Goal: Transaction & Acquisition: Book appointment/travel/reservation

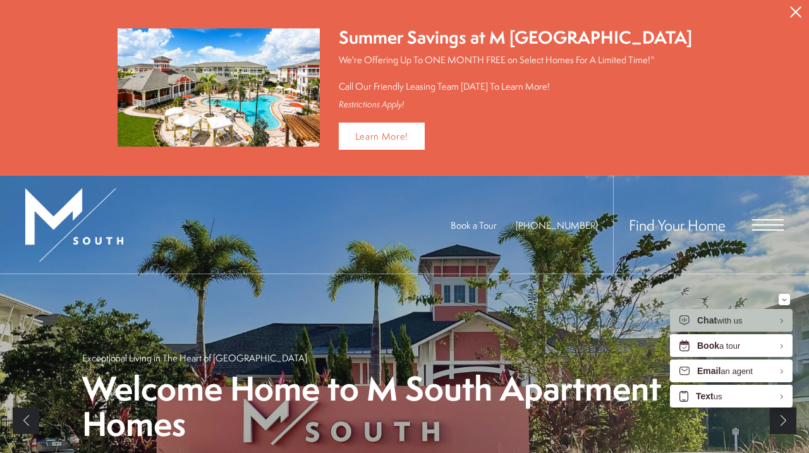
click at [795, 11] on icon "Close Alert" at bounding box center [795, 11] width 11 height 11
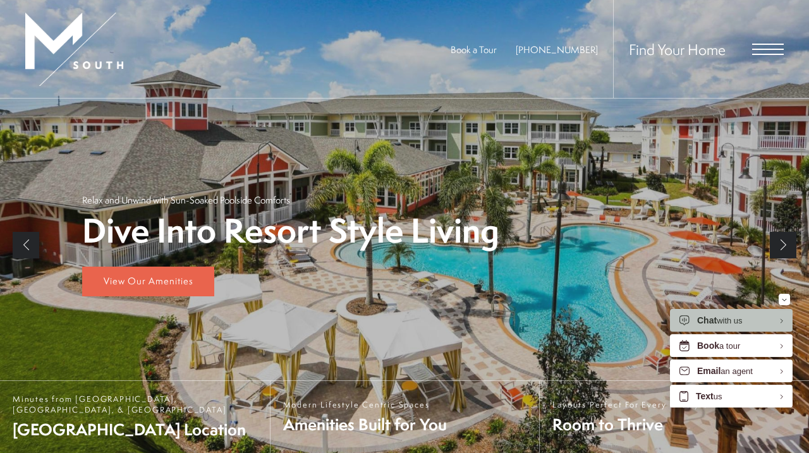
click at [761, 47] on span "Open Menu" at bounding box center [768, 49] width 32 height 11
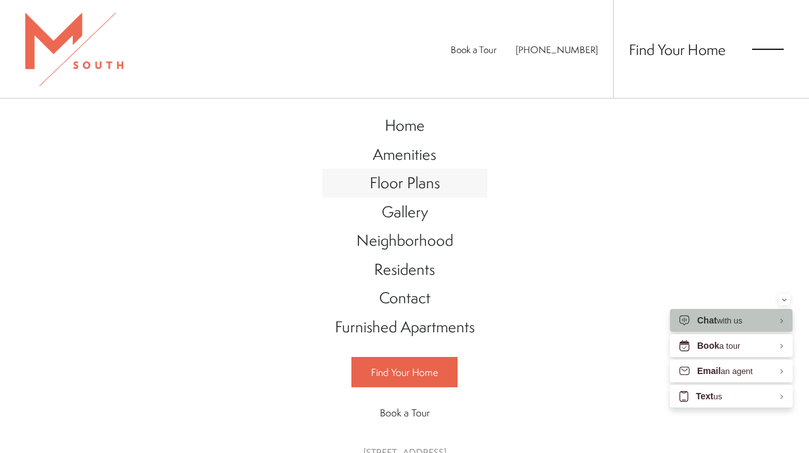
click at [402, 189] on span "Floor Plans" at bounding box center [405, 182] width 70 height 21
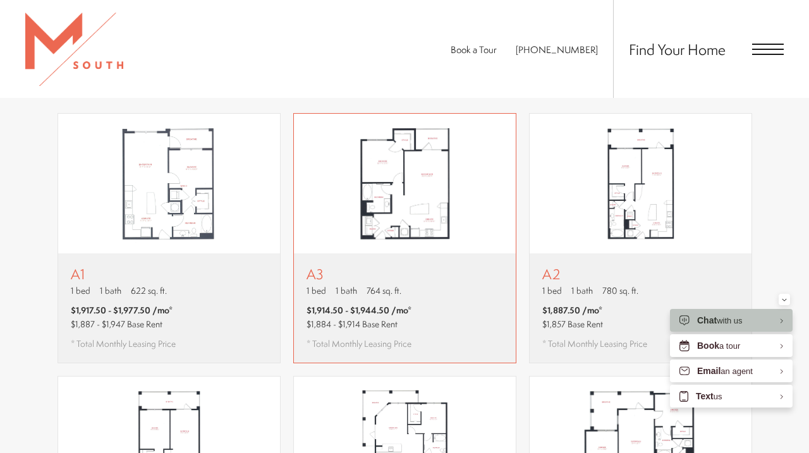
scroll to position [716, 0]
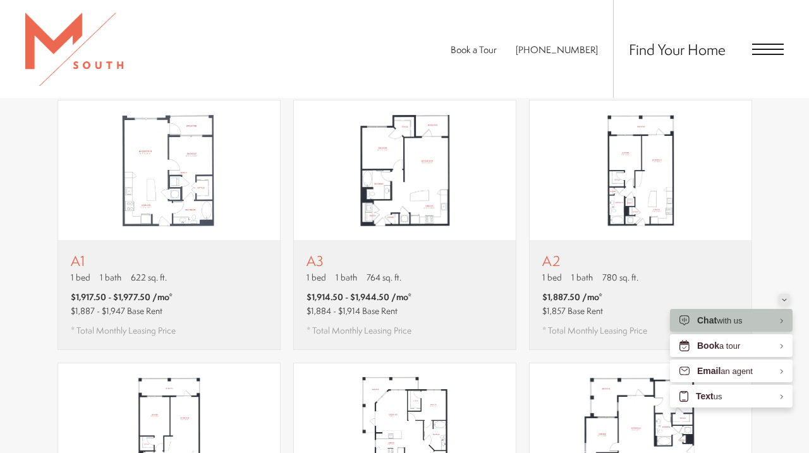
click at [781, 301] on button "Minimize" at bounding box center [783, 299] width 11 height 11
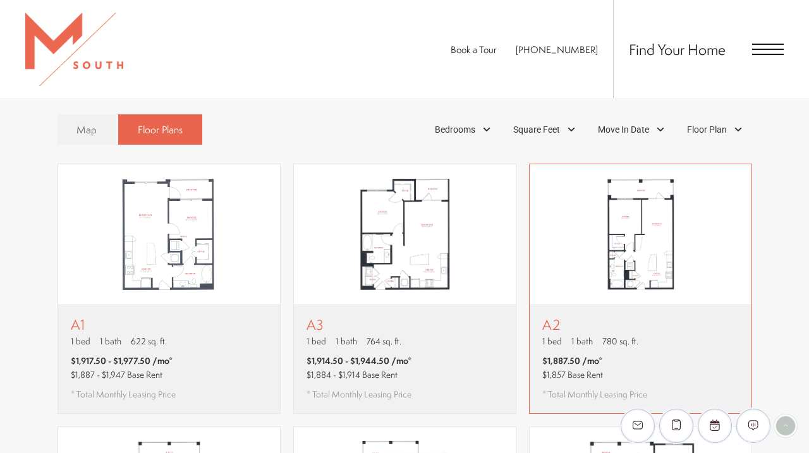
scroll to position [652, 0]
click at [603, 332] on div "A2 1 bed 1 bath 780 sq. ft. $1,887.50 /mo* $1,857 Base Rent * Total Monthly Lea…" at bounding box center [594, 359] width 105 height 84
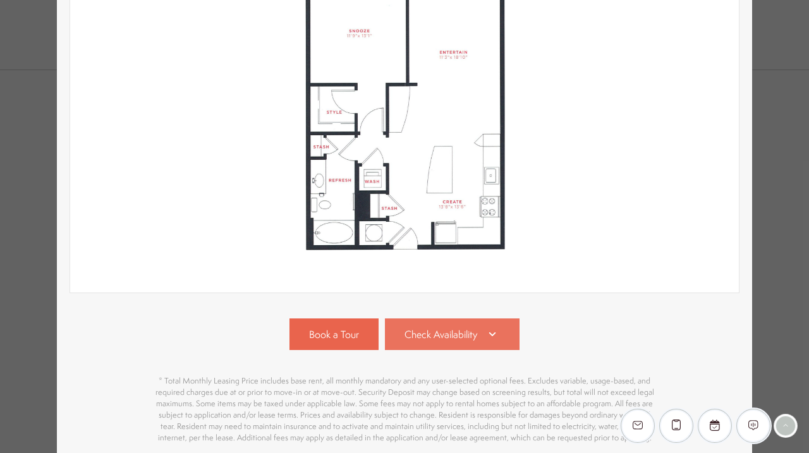
click at [447, 341] on span "Check Availability" at bounding box center [440, 334] width 73 height 15
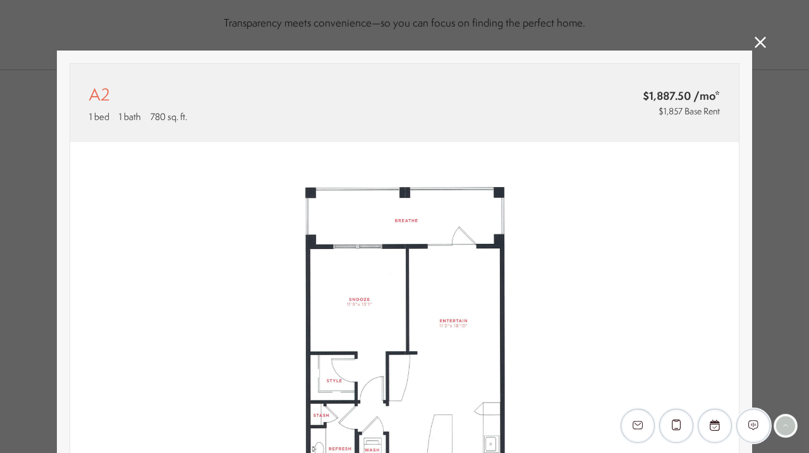
click at [758, 46] on icon at bounding box center [759, 42] width 11 height 11
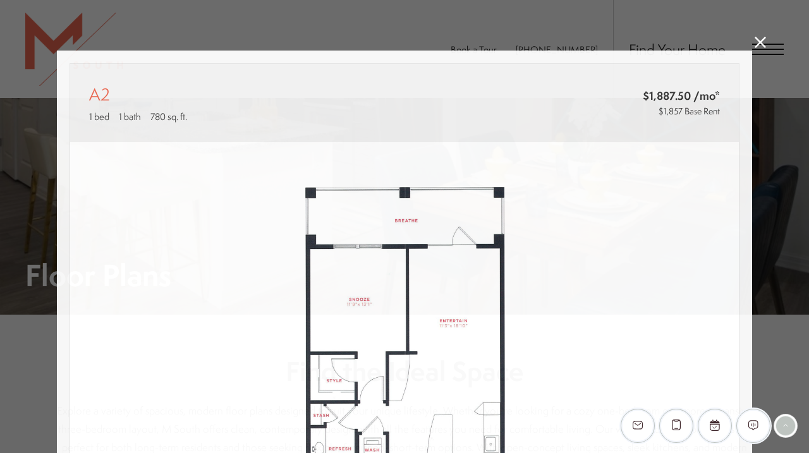
scroll to position [652, 0]
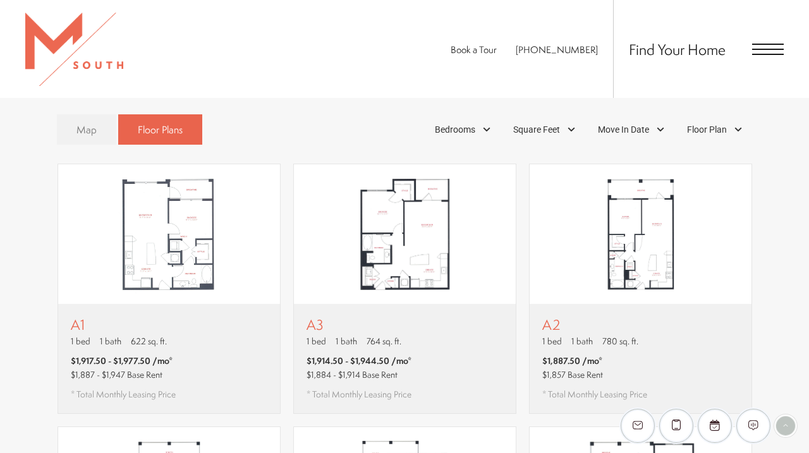
click at [90, 119] on link "Map" at bounding box center [86, 129] width 59 height 31
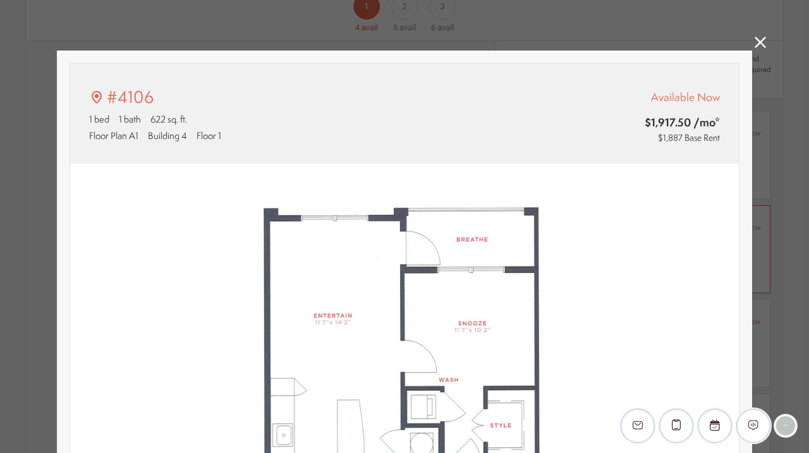
scroll to position [0, 0]
type input "**********"
click at [759, 40] on icon at bounding box center [759, 42] width 11 height 11
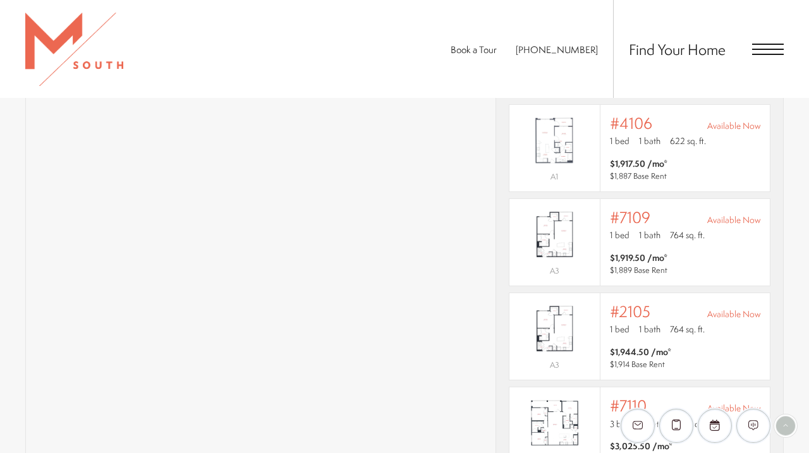
scroll to position [853, 0]
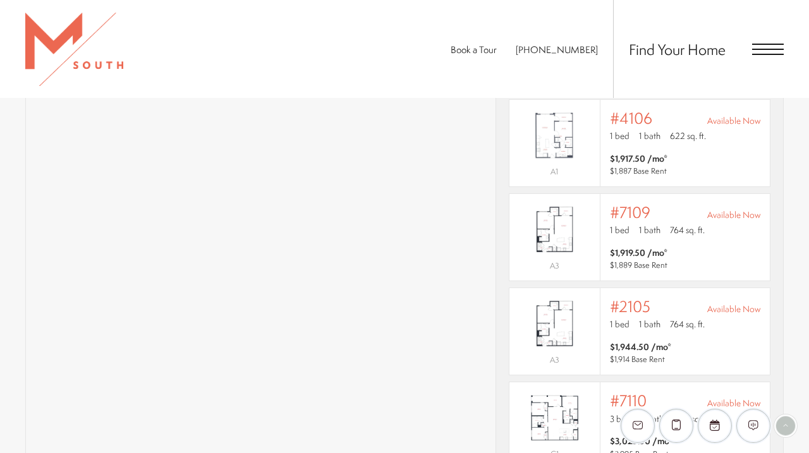
click at [768, 44] on span "Open Menu" at bounding box center [768, 44] width 32 height 1
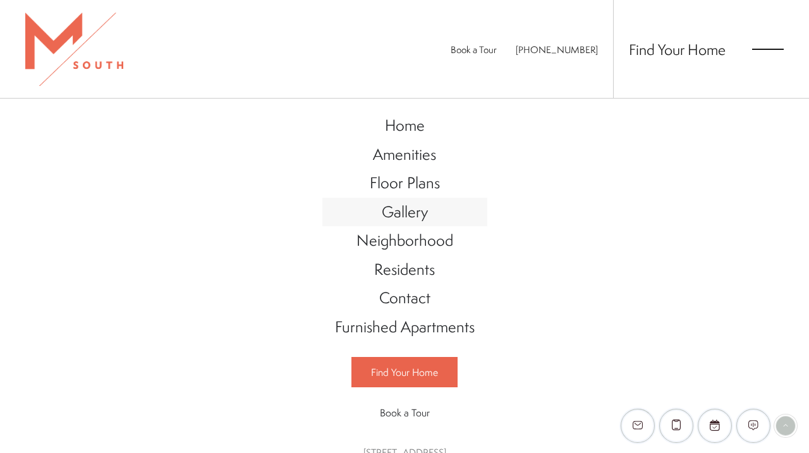
click at [413, 209] on span "Gallery" at bounding box center [405, 211] width 46 height 21
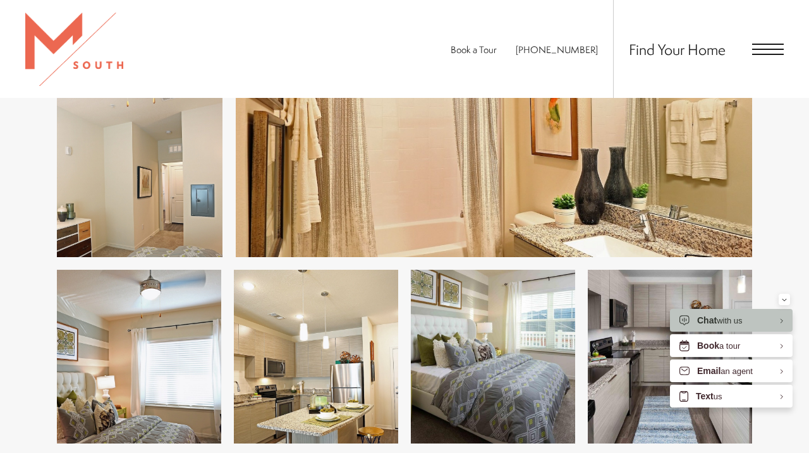
scroll to position [1441, 0]
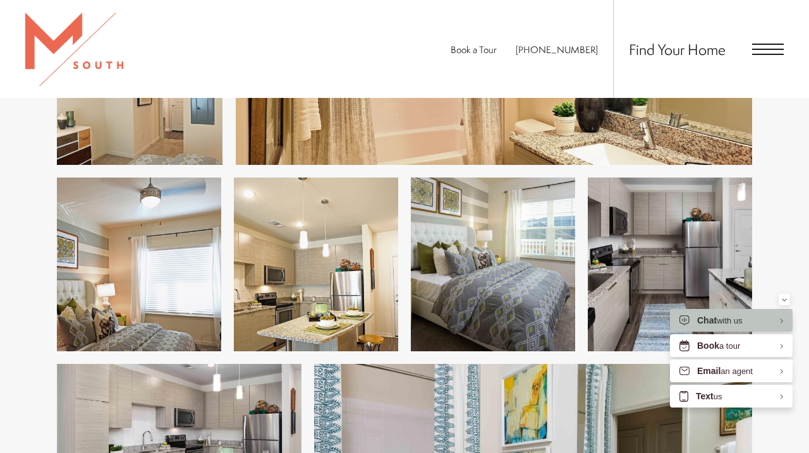
click at [308, 291] on img at bounding box center [316, 265] width 164 height 174
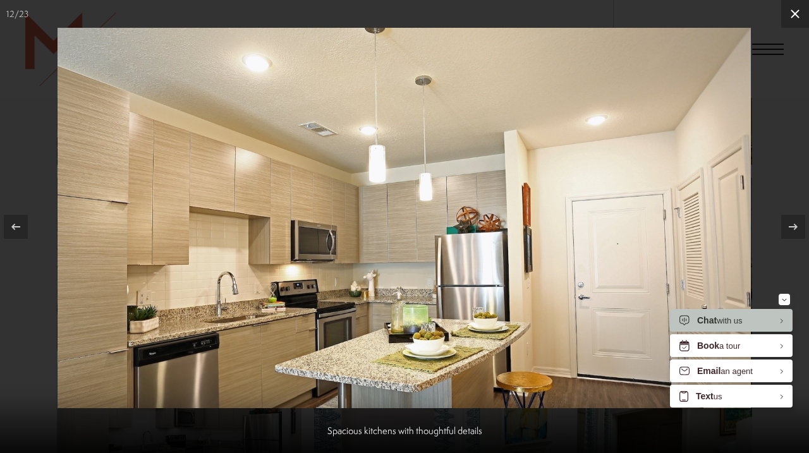
click at [795, 13] on icon at bounding box center [794, 13] width 9 height 9
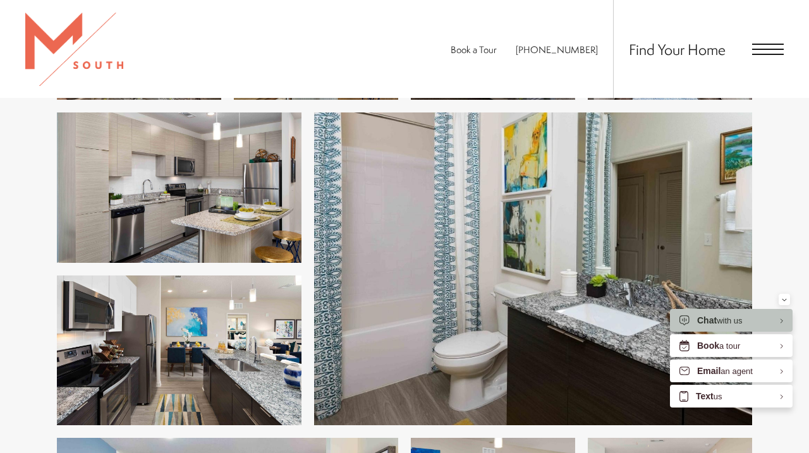
scroll to position [1692, 0]
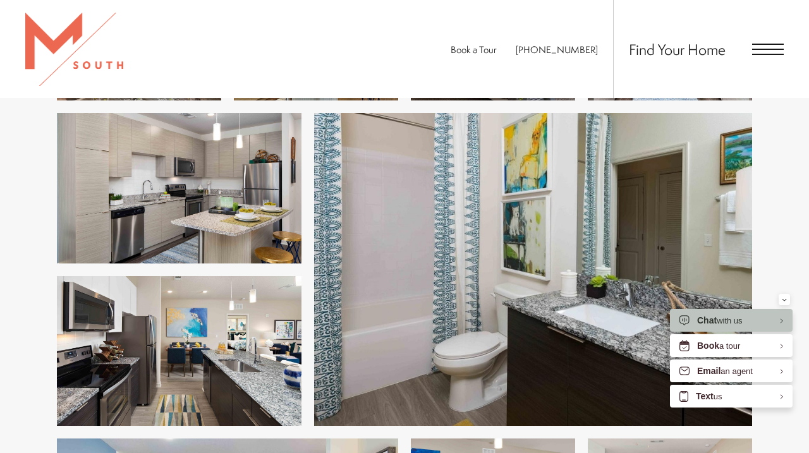
click at [220, 210] on img at bounding box center [179, 188] width 244 height 150
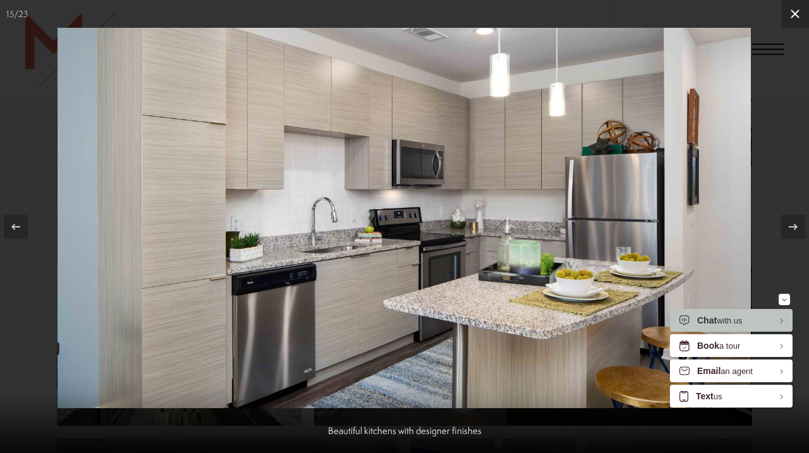
click at [797, 14] on icon at bounding box center [794, 13] width 15 height 15
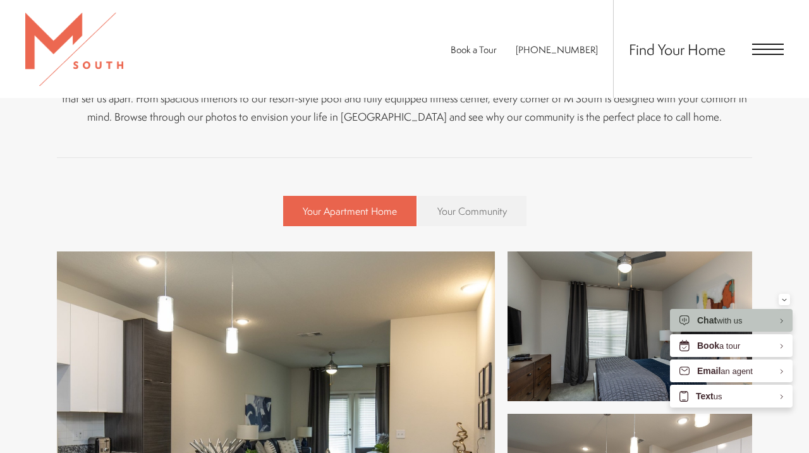
click at [466, 213] on span "Your Community" at bounding box center [471, 211] width 69 height 14
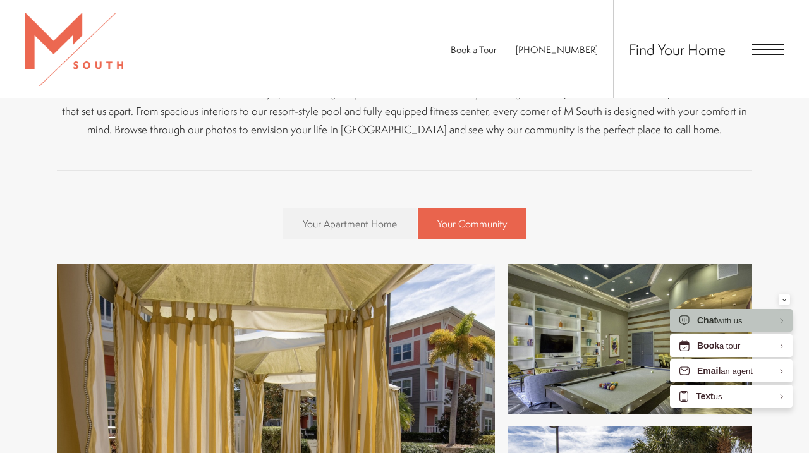
scroll to position [313, 0]
